Goal: Complete application form

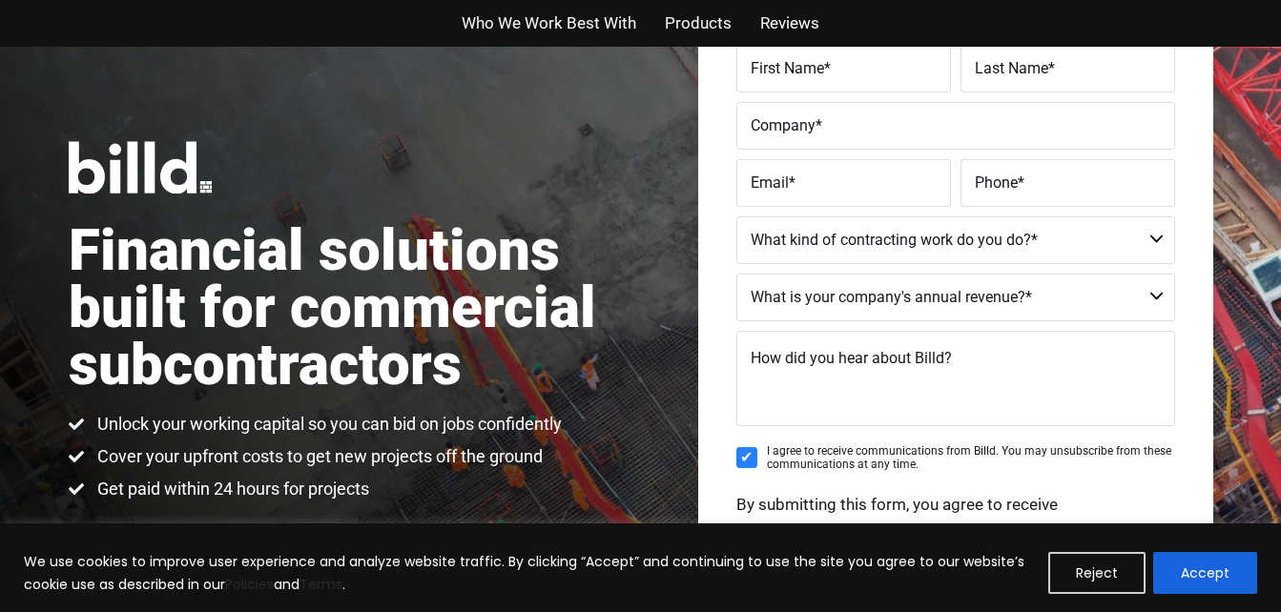
scroll to position [176, 0]
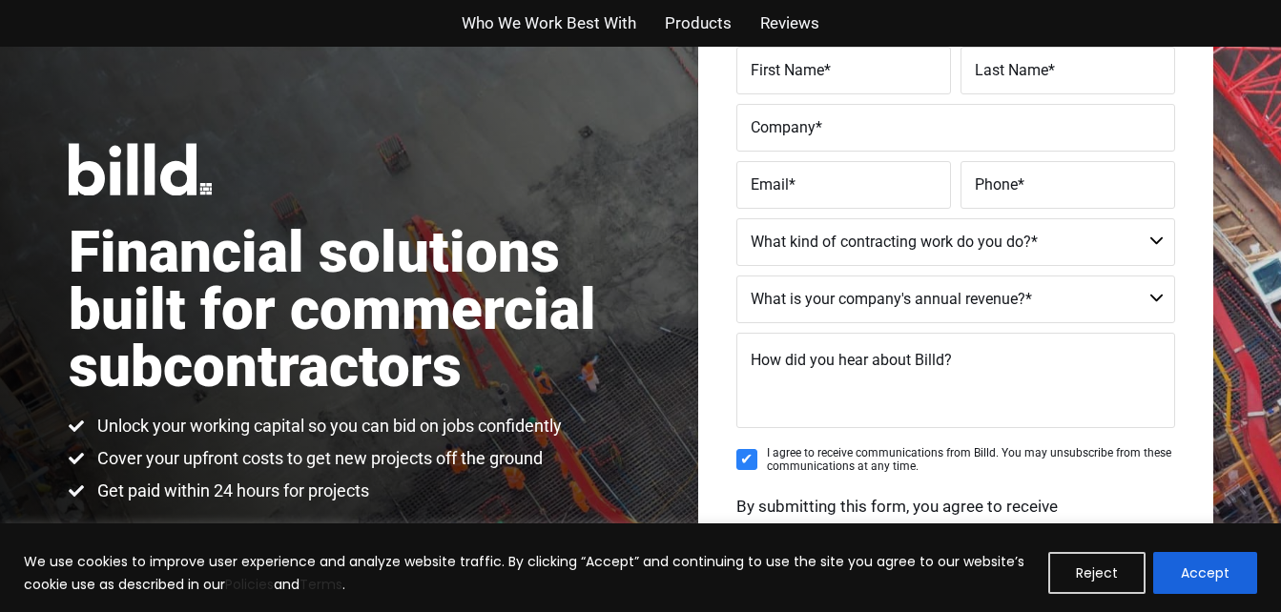
click at [1159, 237] on select "Commercial Commercial and Residential Residential Not a Contractor" at bounding box center [955, 242] width 439 height 48
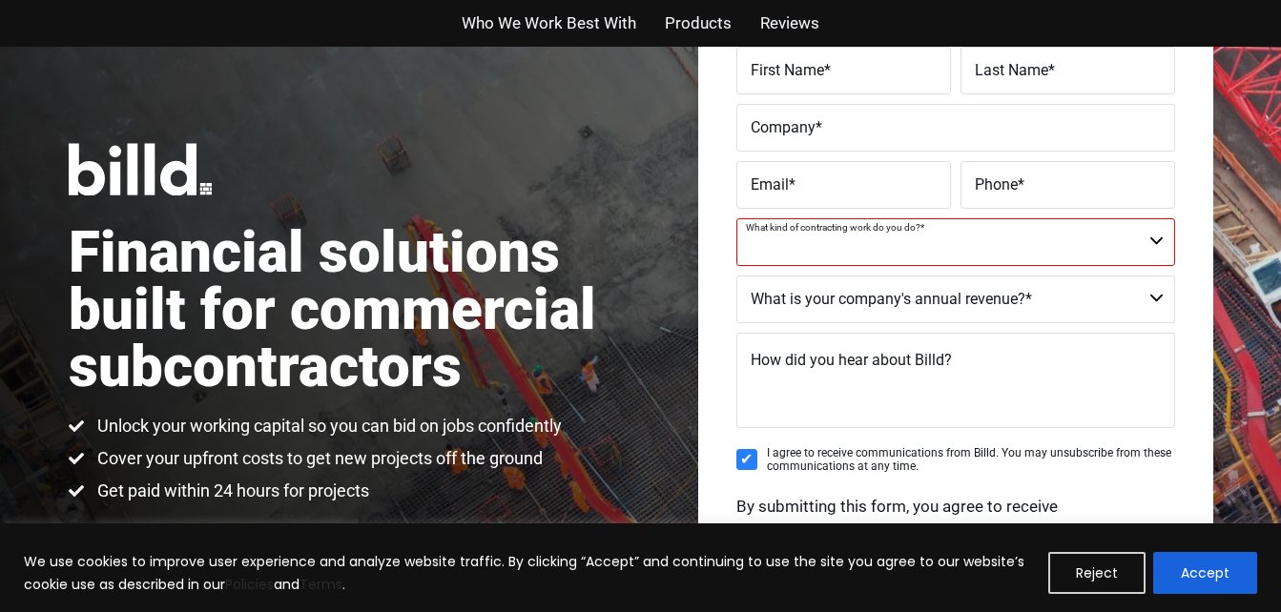
click at [1206, 298] on div "Get Started for Free Enter your details below to speak with a Billd representat…" at bounding box center [955, 323] width 515 height 790
click at [1160, 295] on select "$40M + $25M - $40M $8M - $25M $4M - $8M $2M - $4M $1M - $2M Less than $1M" at bounding box center [955, 300] width 439 height 48
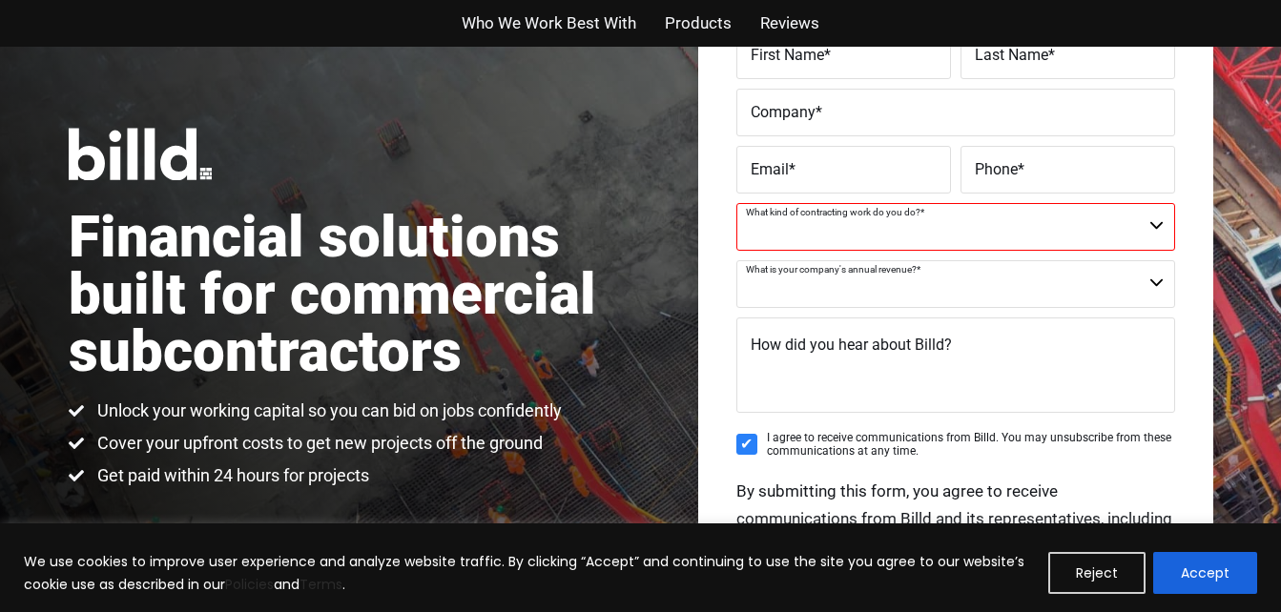
scroll to position [192, 0]
click at [1159, 237] on select "Commercial Commercial and Residential Residential Not a Contractor" at bounding box center [955, 227] width 439 height 48
click at [1206, 336] on div "Get Started for Free Enter your details below to speak with a Billd representat…" at bounding box center [955, 307] width 515 height 790
click at [1151, 287] on select "$40M + $25M - $40M $8M - $25M $4M - $8M $2M - $4M $1M - $2M Less than $1M" at bounding box center [955, 284] width 439 height 48
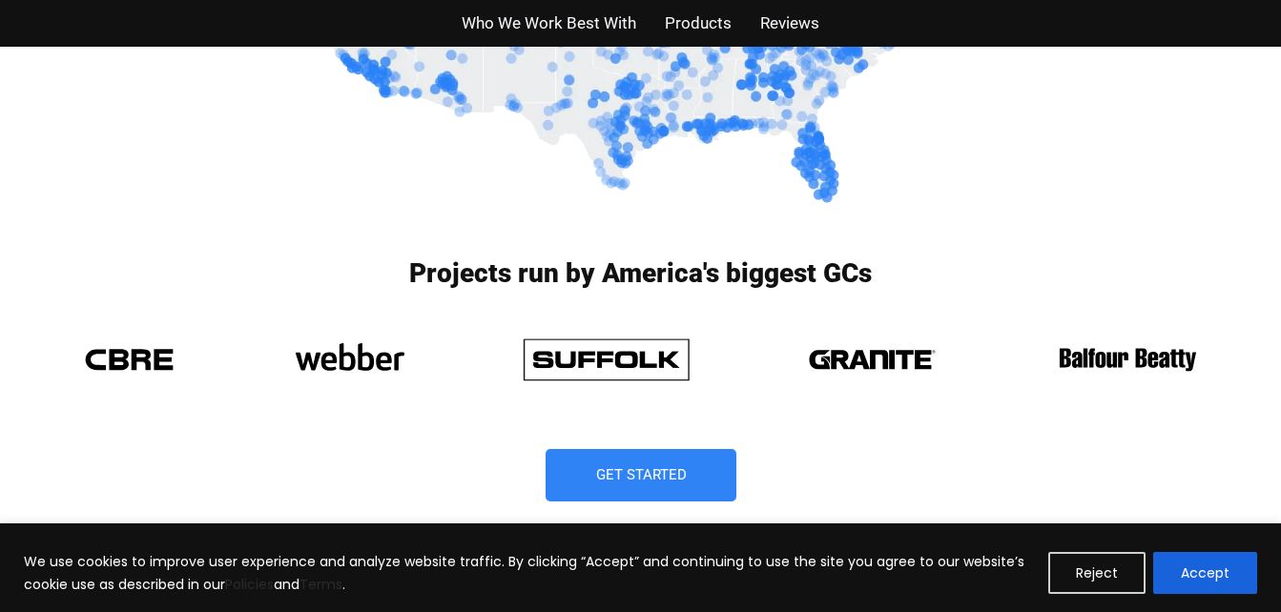
scroll to position [1367, 0]
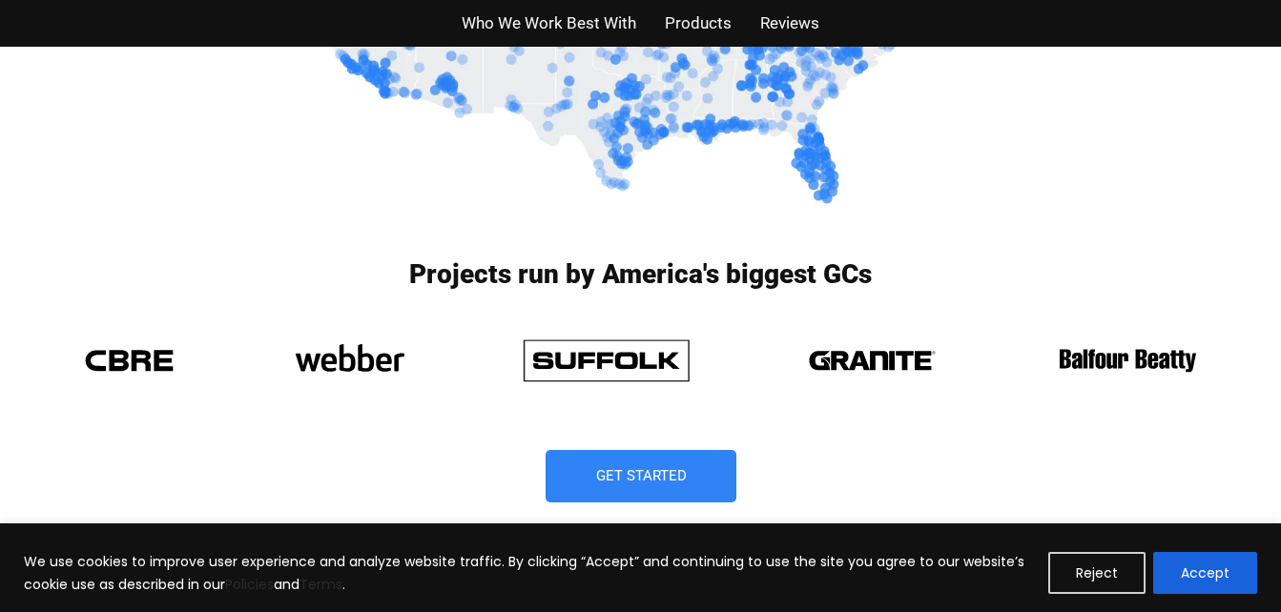
click at [524, 17] on span "Who We Work Best With" at bounding box center [549, 24] width 175 height 28
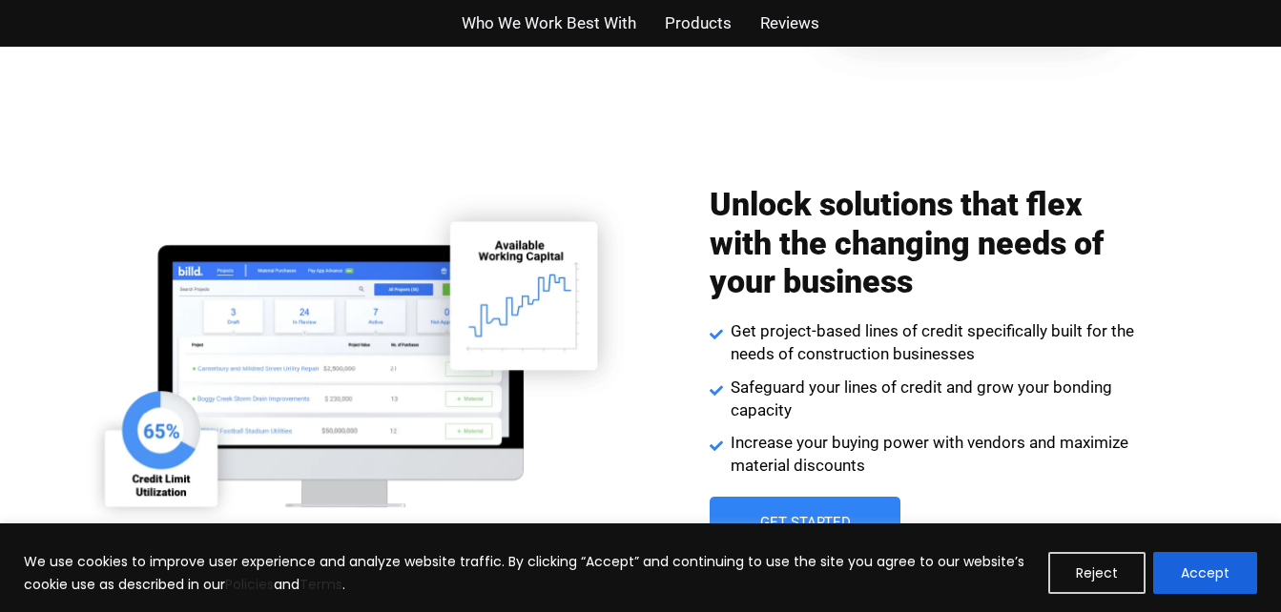
scroll to position [2660, 0]
